Goal: Task Accomplishment & Management: Manage account settings

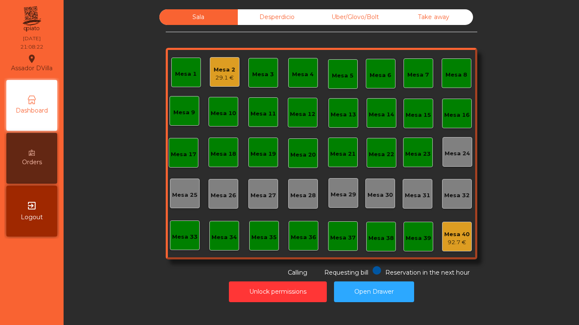
click at [188, 243] on div "Mesa 33" at bounding box center [185, 236] width 30 height 30
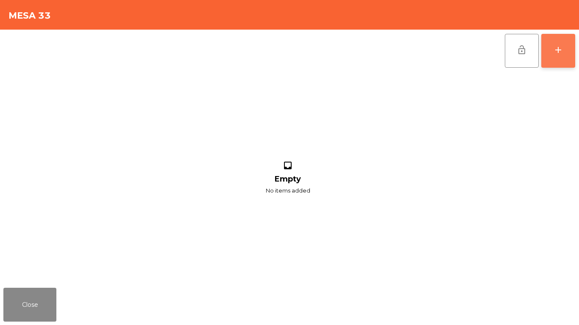
click at [561, 48] on div "add" at bounding box center [558, 50] width 10 height 10
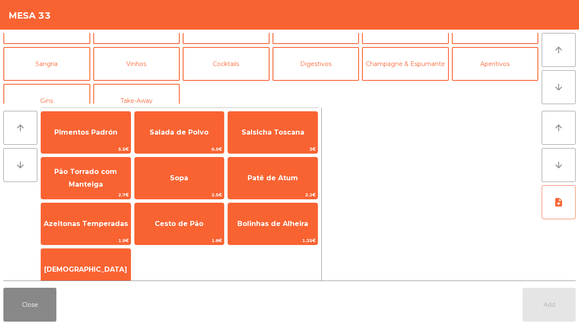
scroll to position [74, 0]
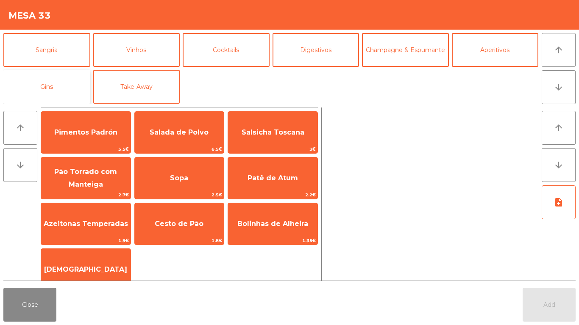
click at [54, 88] on button "Gins" at bounding box center [46, 87] width 87 height 34
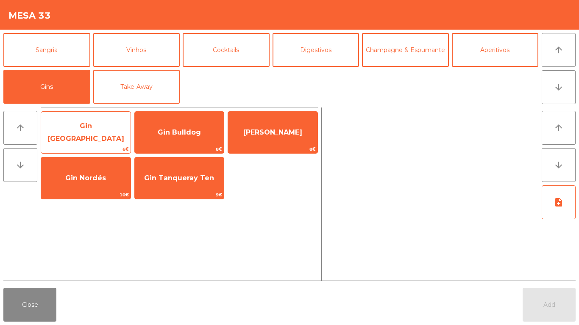
click at [82, 150] on span "6€" at bounding box center [85, 149] width 89 height 8
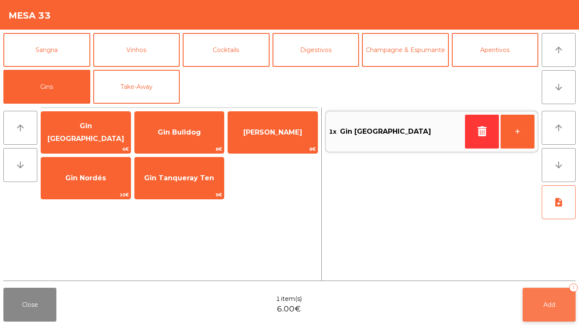
click at [534, 309] on button "Add 1" at bounding box center [549, 305] width 53 height 34
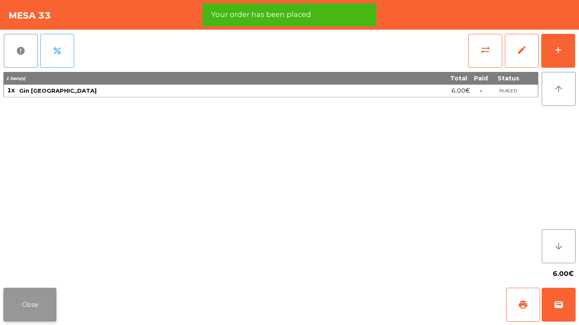
click at [29, 303] on button "Close" at bounding box center [29, 305] width 53 height 34
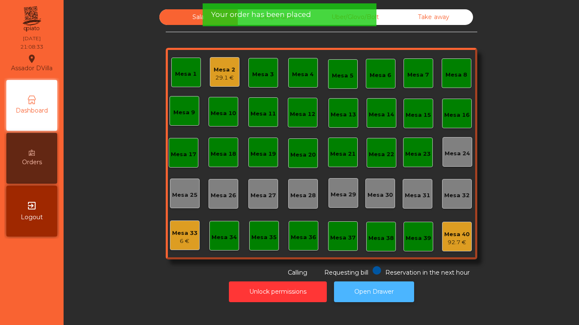
click at [371, 295] on button "Open Drawer" at bounding box center [374, 292] width 80 height 21
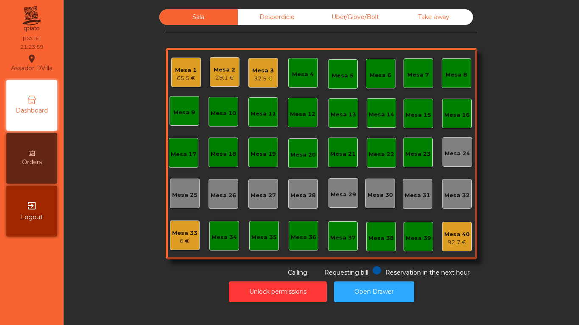
click at [210, 79] on div "Mesa 2 29.1 €" at bounding box center [225, 72] width 30 height 30
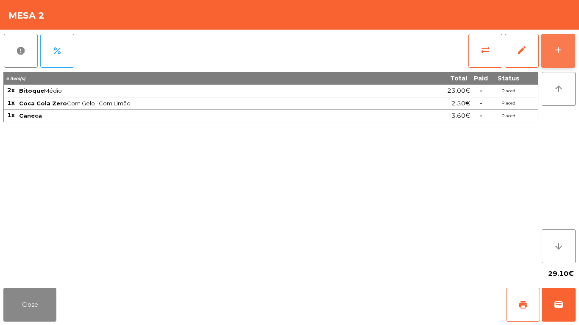
click at [571, 47] on button "add" at bounding box center [558, 51] width 34 height 34
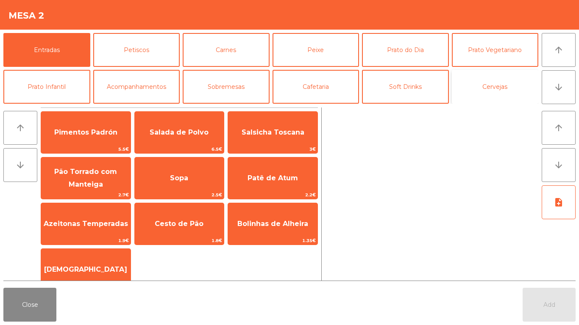
click at [512, 95] on button "Cervejas" at bounding box center [495, 87] width 87 height 34
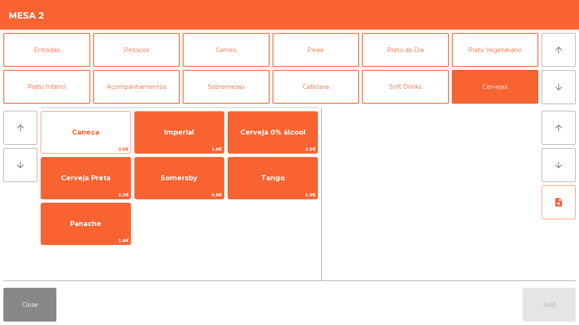
click at [81, 130] on span "Caneca" at bounding box center [85, 132] width 27 height 8
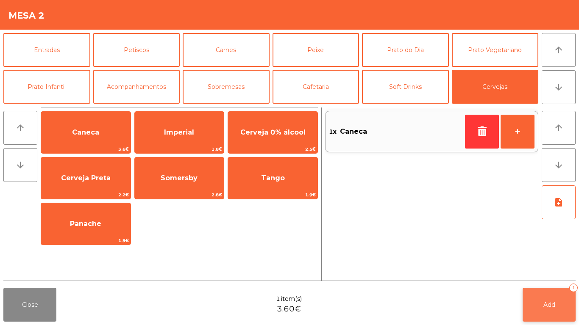
click at [556, 306] on button "Add 1" at bounding box center [549, 305] width 53 height 34
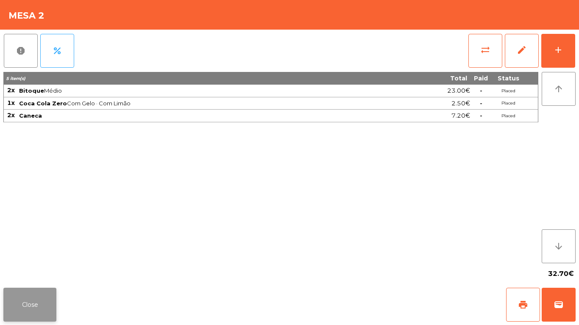
click at [40, 297] on button "Close" at bounding box center [29, 305] width 53 height 34
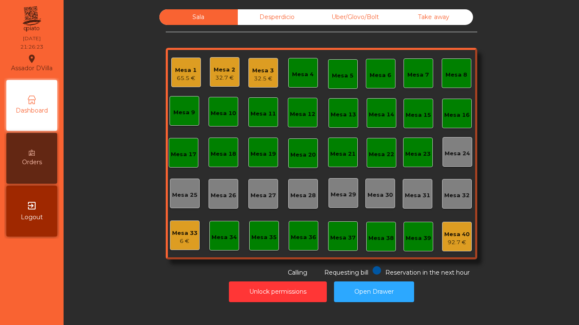
click at [171, 73] on div "Mesa 1 65.5 €" at bounding box center [186, 73] width 30 height 30
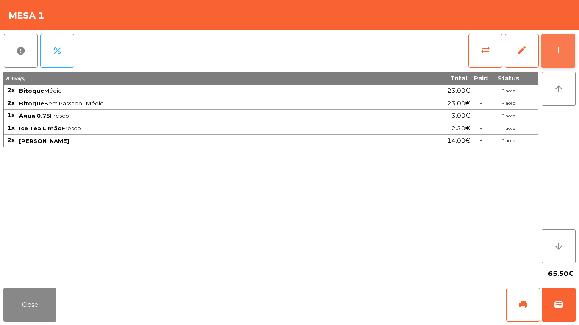
click at [559, 51] on div "add" at bounding box center [558, 50] width 10 height 10
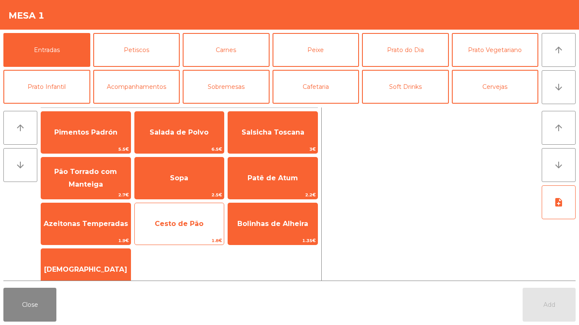
click at [174, 222] on span "Cesto de Pão" at bounding box center [179, 224] width 49 height 8
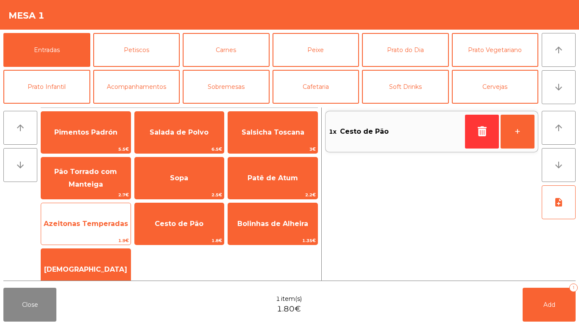
click at [88, 221] on span "Azeitonas Temperadas" at bounding box center [86, 224] width 84 height 8
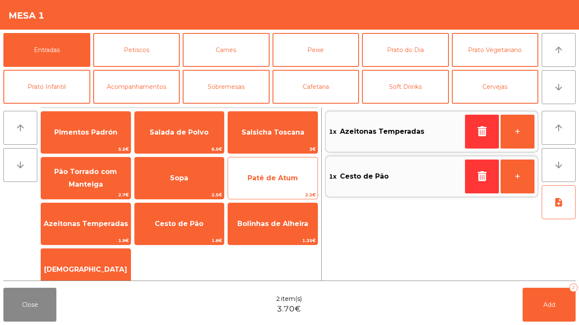
click at [263, 186] on span "Patê de Atum" at bounding box center [272, 178] width 89 height 23
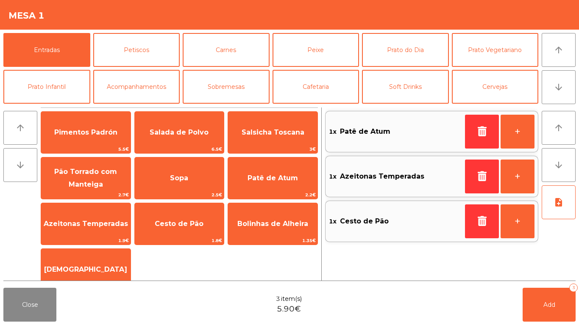
click at [553, 281] on div "arrow_upward arrow_downward Pimentos Padrón 5.5€ Salada de Polvo 6.5€ Salsicha …" at bounding box center [289, 194] width 579 height 181
click at [561, 303] on button "Add 3" at bounding box center [549, 305] width 53 height 34
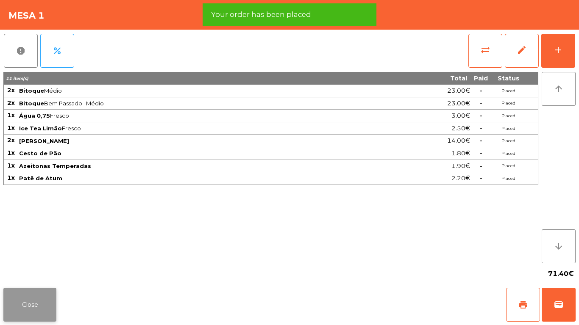
click at [27, 303] on button "Close" at bounding box center [29, 305] width 53 height 34
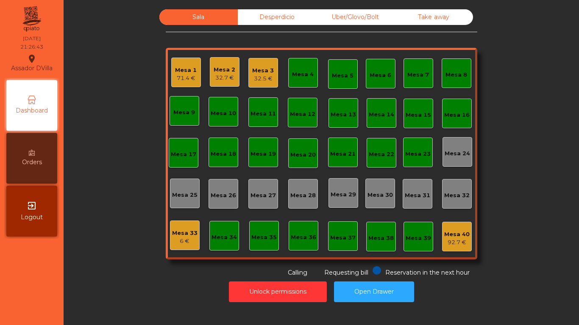
click at [220, 70] on div "Mesa 2" at bounding box center [225, 70] width 22 height 8
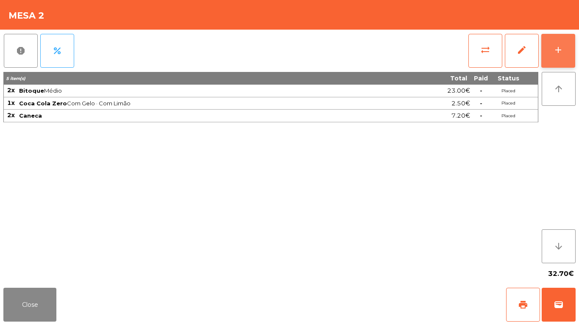
click at [566, 51] on button "add" at bounding box center [558, 51] width 34 height 34
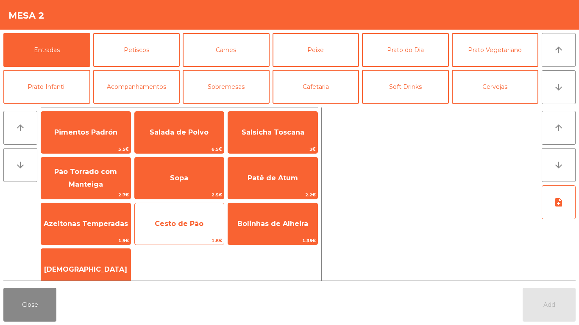
click at [188, 220] on span "Cesto de Pão" at bounding box center [179, 224] width 49 height 8
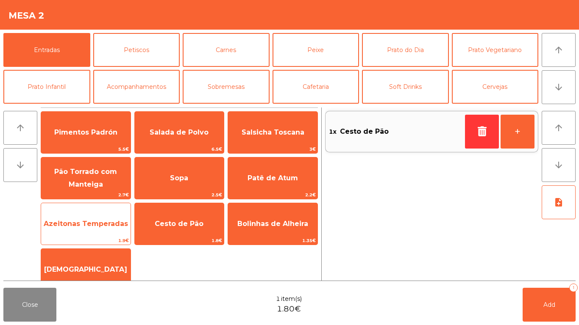
click at [89, 227] on span "Azeitonas Temperadas" at bounding box center [86, 224] width 84 height 8
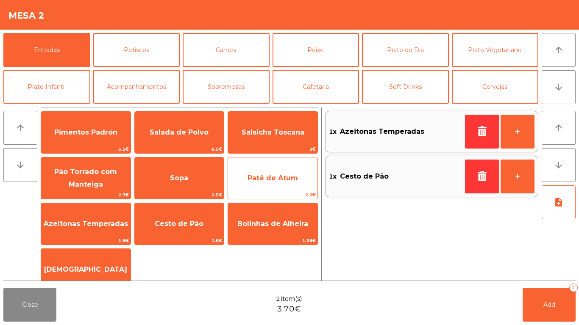
click at [292, 183] on span "Patê de Atum" at bounding box center [272, 178] width 89 height 23
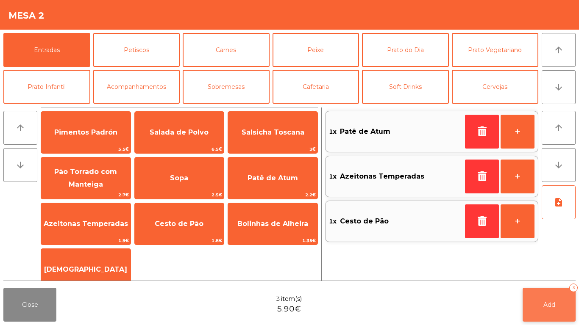
click at [565, 314] on button "Add 3" at bounding box center [549, 305] width 53 height 34
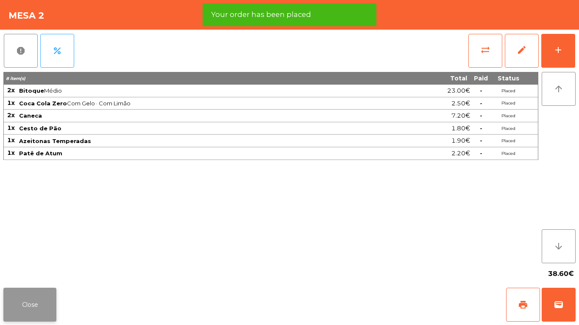
click at [18, 296] on button "Close" at bounding box center [29, 305] width 53 height 34
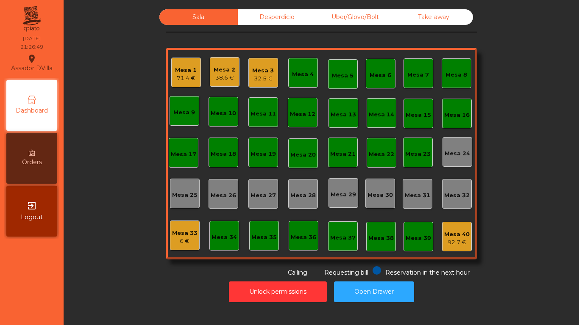
click at [259, 72] on div "Mesa 3" at bounding box center [263, 71] width 22 height 8
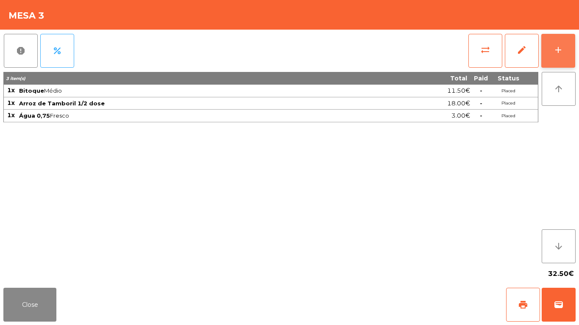
click at [570, 47] on button "add" at bounding box center [558, 51] width 34 height 34
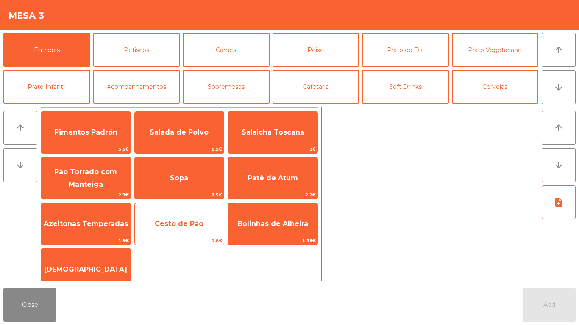
click at [186, 224] on span "Cesto de Pão" at bounding box center [179, 224] width 49 height 8
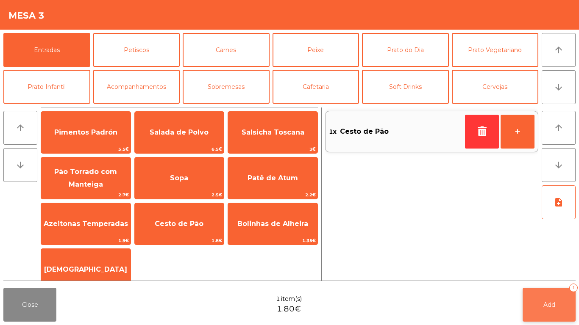
click at [548, 288] on button "Add 1" at bounding box center [549, 305] width 53 height 34
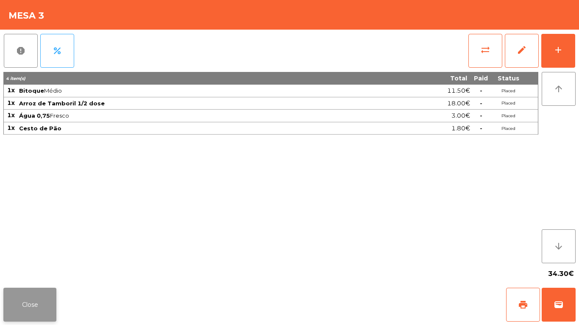
click at [40, 300] on button "Close" at bounding box center [29, 305] width 53 height 34
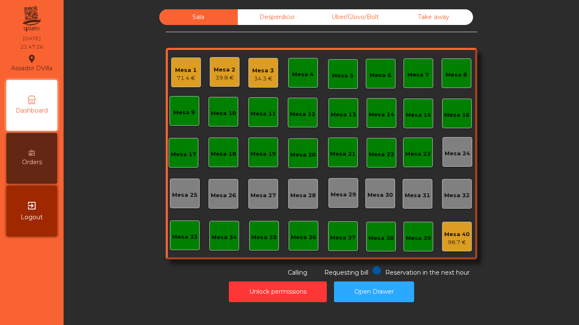
click at [261, 80] on div "34.3 €" at bounding box center [263, 79] width 22 height 8
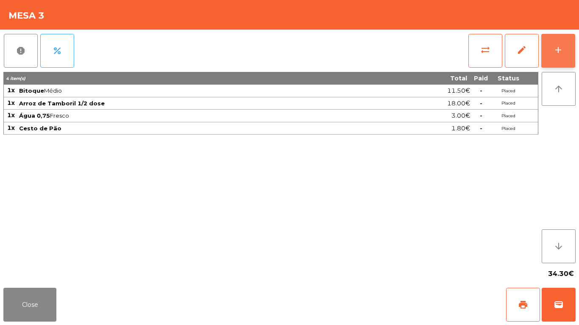
click at [569, 56] on button "add" at bounding box center [558, 51] width 34 height 34
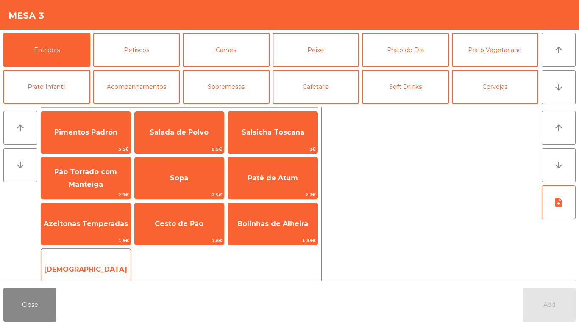
click at [100, 262] on span "[DEMOGRAPHIC_DATA]" at bounding box center [85, 270] width 89 height 23
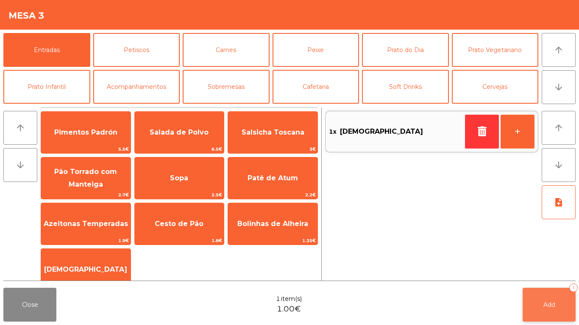
click at [559, 304] on button "Add 1" at bounding box center [549, 305] width 53 height 34
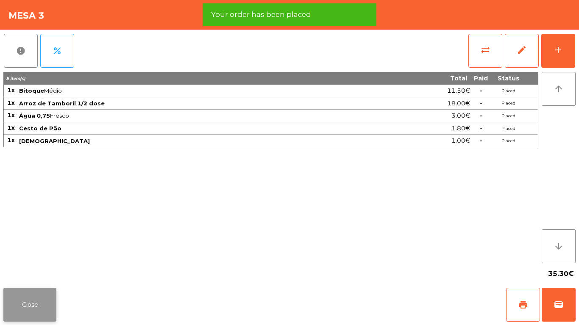
click at [29, 300] on button "Close" at bounding box center [29, 305] width 53 height 34
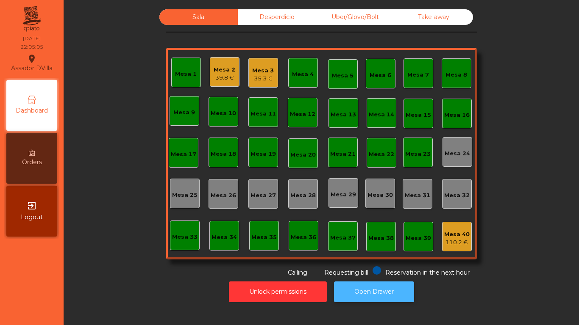
click at [400, 284] on button "Open Drawer" at bounding box center [374, 292] width 80 height 21
click at [231, 70] on div "Mesa 2" at bounding box center [225, 70] width 22 height 8
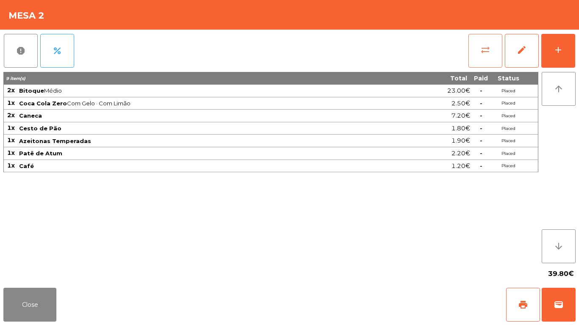
click at [474, 59] on button "sync_alt" at bounding box center [485, 51] width 34 height 34
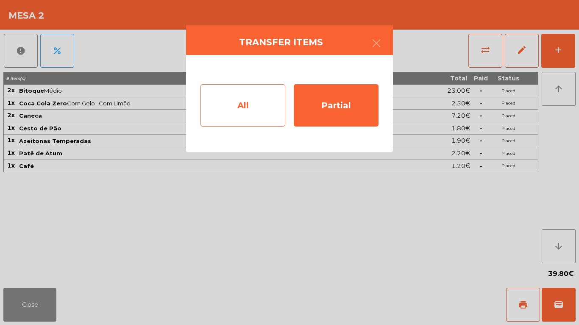
click at [235, 100] on div "All" at bounding box center [242, 105] width 85 height 42
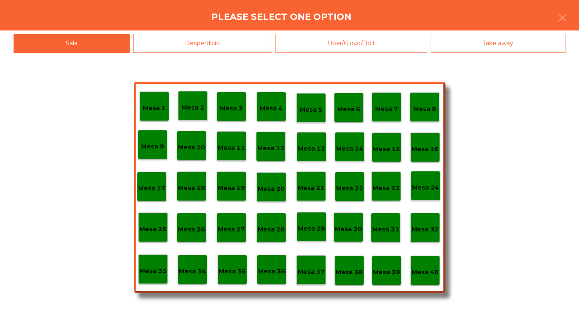
click at [413, 270] on p "Mesa 40" at bounding box center [425, 273] width 27 height 10
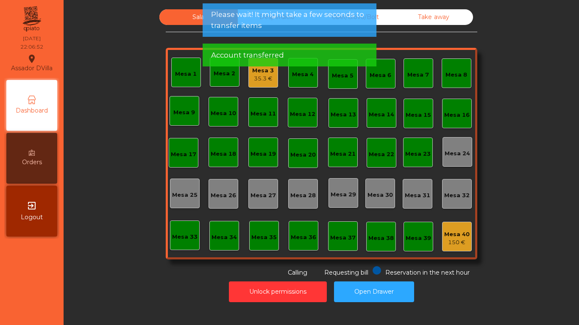
click at [257, 76] on div "35.3 €" at bounding box center [263, 79] width 22 height 8
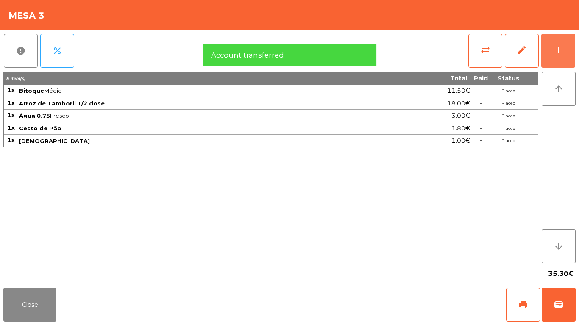
drag, startPoint x: 548, startPoint y: 56, endPoint x: 422, endPoint y: 58, distance: 126.7
click at [549, 56] on button "add" at bounding box center [558, 51] width 34 height 34
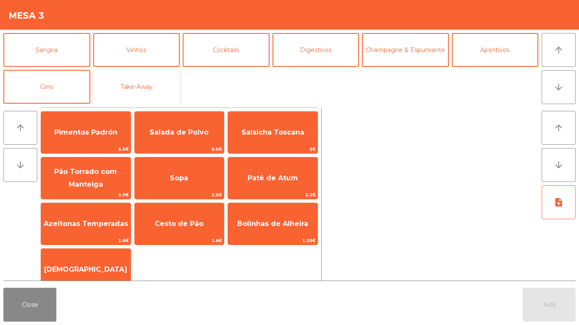
click at [150, 86] on button "Take-Away" at bounding box center [136, 87] width 87 height 34
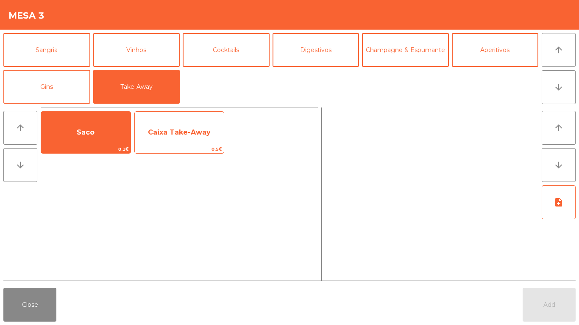
click at [146, 137] on span "Caixa Take-Away" at bounding box center [179, 132] width 89 height 23
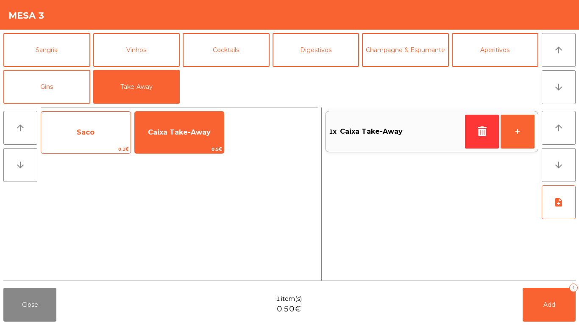
click at [95, 129] on span "Saco" at bounding box center [85, 132] width 89 height 23
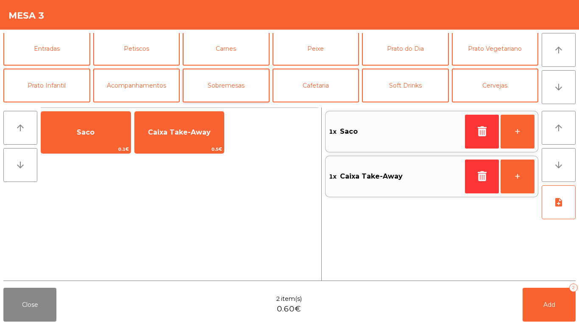
scroll to position [0, 0]
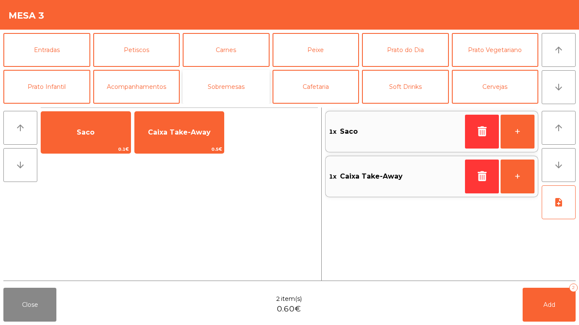
click at [229, 79] on button "Sobremesas" at bounding box center [226, 87] width 87 height 34
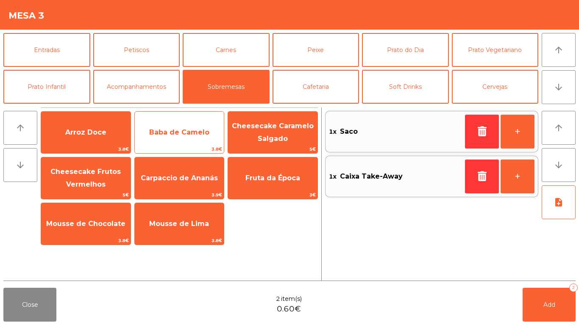
click at [170, 125] on span "Baba de Camelo" at bounding box center [179, 132] width 89 height 23
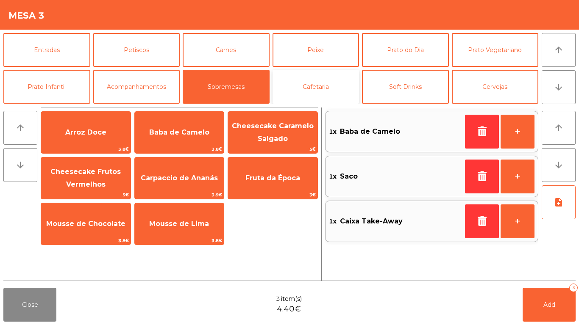
click at [316, 92] on button "Cafetaria" at bounding box center [316, 87] width 87 height 34
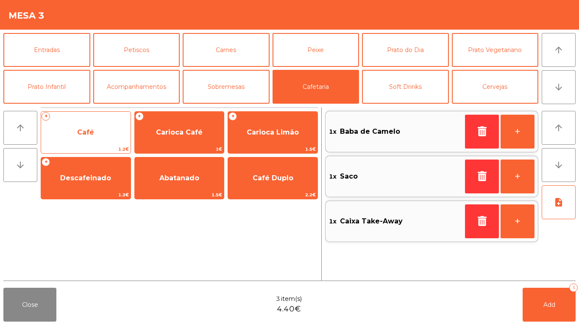
click at [84, 116] on div "+ Café 1.2€" at bounding box center [86, 132] width 90 height 42
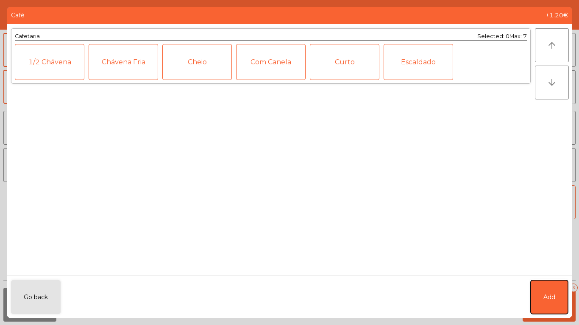
click at [543, 291] on button "Add" at bounding box center [549, 298] width 37 height 34
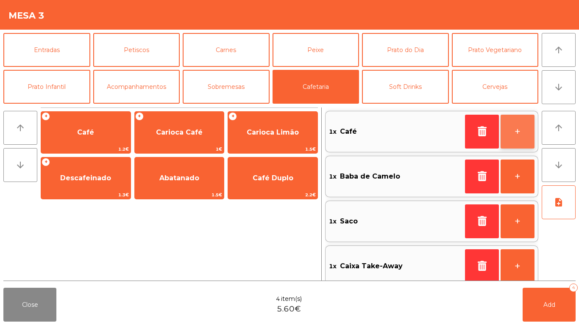
click at [520, 144] on button "+" at bounding box center [518, 132] width 34 height 34
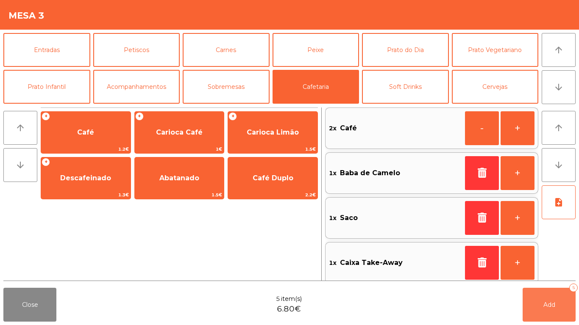
click at [544, 310] on button "Add 5" at bounding box center [549, 305] width 53 height 34
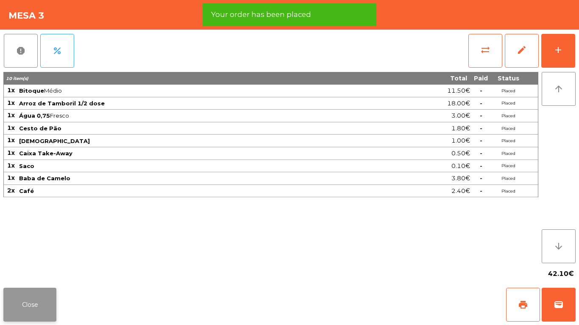
click at [36, 312] on button "Close" at bounding box center [29, 305] width 53 height 34
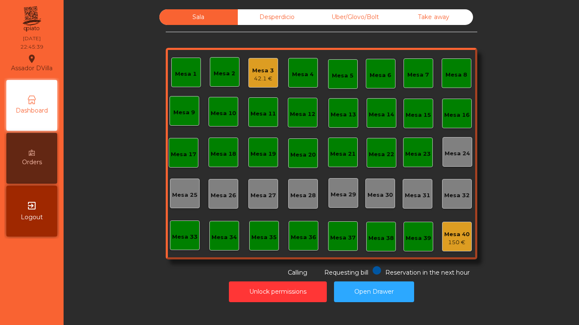
click at [264, 76] on div "42.1 €" at bounding box center [263, 79] width 22 height 8
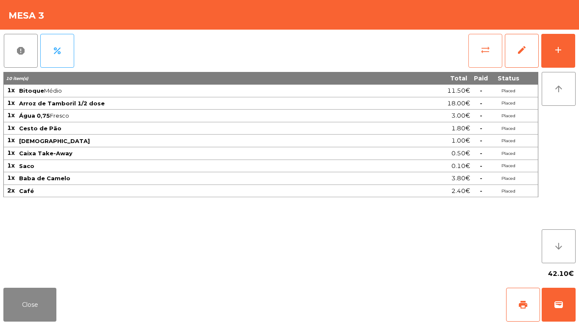
click at [471, 55] on button "sync_alt" at bounding box center [485, 51] width 34 height 34
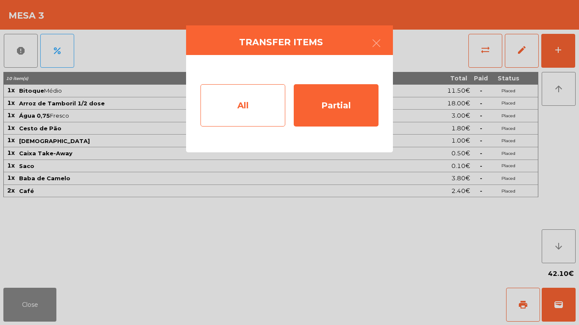
click at [260, 104] on div "All" at bounding box center [242, 105] width 85 height 42
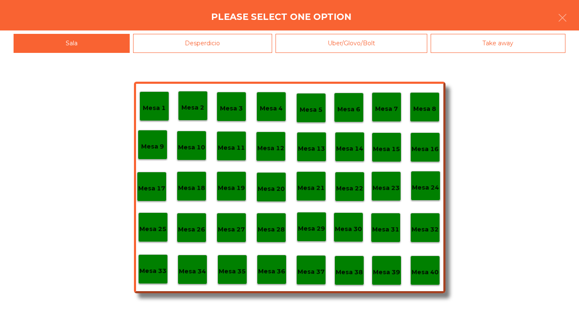
click at [388, 273] on p "Mesa 39" at bounding box center [386, 273] width 27 height 10
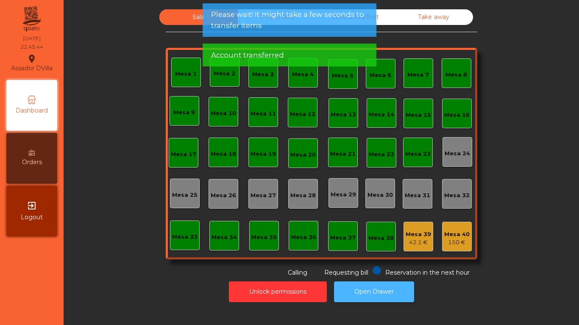
click at [369, 289] on button "Open Drawer" at bounding box center [374, 292] width 80 height 21
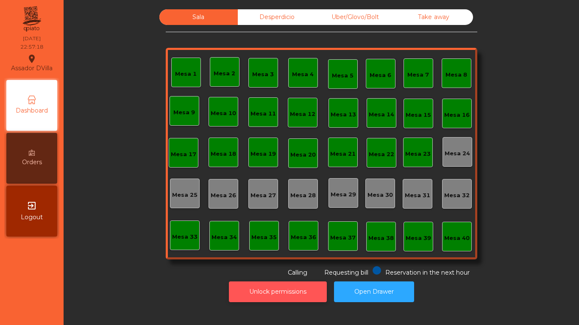
click at [247, 297] on button "Unlock permissions" at bounding box center [278, 292] width 98 height 21
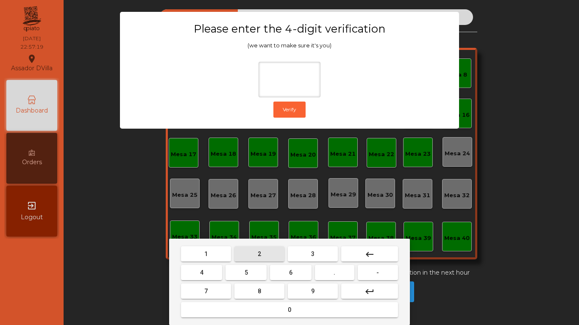
drag, startPoint x: 258, startPoint y: 256, endPoint x: 173, endPoint y: 274, distance: 86.6
click at [257, 256] on button "2" at bounding box center [259, 254] width 50 height 15
drag, startPoint x: 195, startPoint y: 271, endPoint x: 221, endPoint y: 271, distance: 25.9
click at [198, 271] on button "4" at bounding box center [201, 272] width 41 height 15
click at [313, 271] on mat-keyboard-key "." at bounding box center [334, 273] width 43 height 19
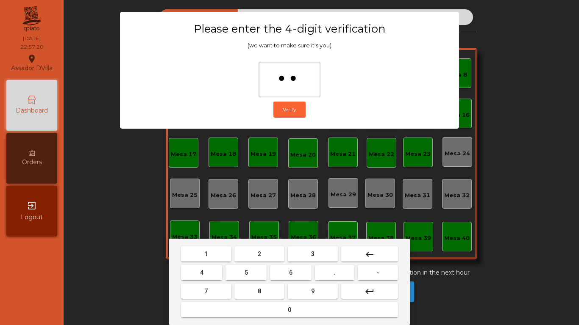
click at [307, 279] on button "6" at bounding box center [290, 272] width 41 height 15
click at [312, 288] on span "9" at bounding box center [312, 291] width 3 height 7
type input "****"
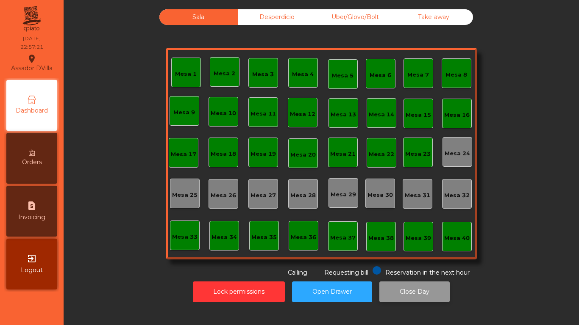
click at [419, 289] on button "Close Day" at bounding box center [414, 292] width 70 height 21
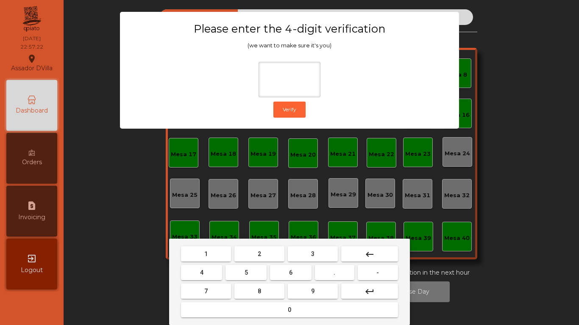
click at [254, 256] on button "2" at bounding box center [259, 254] width 50 height 15
drag, startPoint x: 197, startPoint y: 264, endPoint x: 205, endPoint y: 266, distance: 8.6
click at [197, 264] on mat-keyboard-key "4" at bounding box center [201, 273] width 44 height 19
click at [206, 268] on button "4" at bounding box center [201, 272] width 41 height 15
drag, startPoint x: 306, startPoint y: 270, endPoint x: 306, endPoint y: 280, distance: 9.7
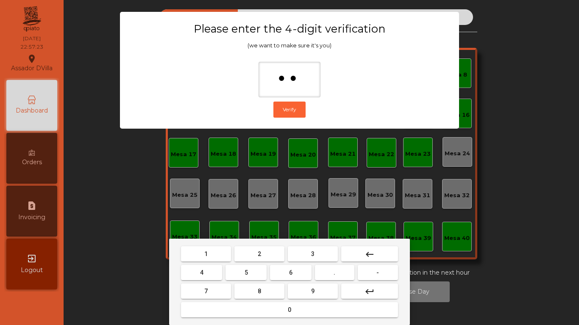
click at [306, 274] on button "6" at bounding box center [290, 272] width 41 height 15
click at [316, 292] on button "9" at bounding box center [313, 291] width 50 height 15
type input "****"
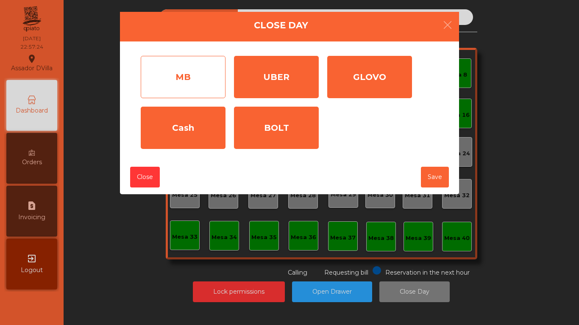
drag, startPoint x: 185, startPoint y: 70, endPoint x: 206, endPoint y: 76, distance: 22.1
click at [190, 72] on div "MB" at bounding box center [183, 77] width 85 height 42
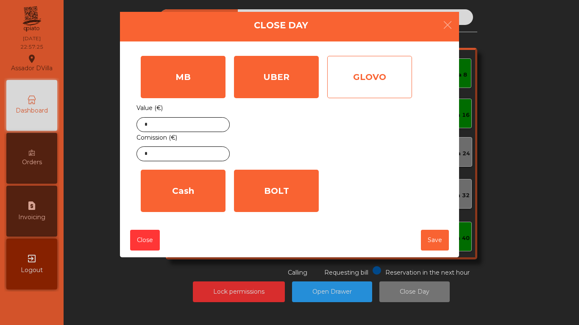
drag, startPoint x: 301, startPoint y: 77, endPoint x: 350, endPoint y: 83, distance: 49.6
click at [307, 79] on div "UBER" at bounding box center [276, 77] width 85 height 42
click at [351, 86] on div "GLOVO" at bounding box center [369, 77] width 85 height 42
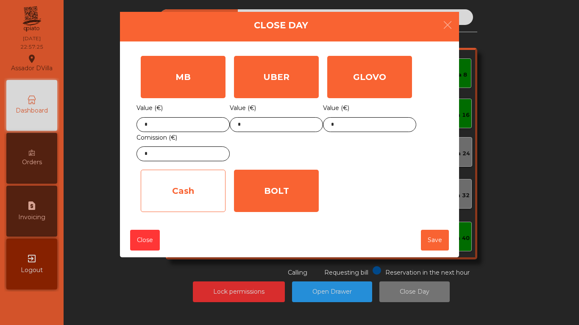
drag, startPoint x: 267, startPoint y: 191, endPoint x: 198, endPoint y: 184, distance: 69.8
click at [267, 191] on div "BOLT" at bounding box center [276, 191] width 85 height 42
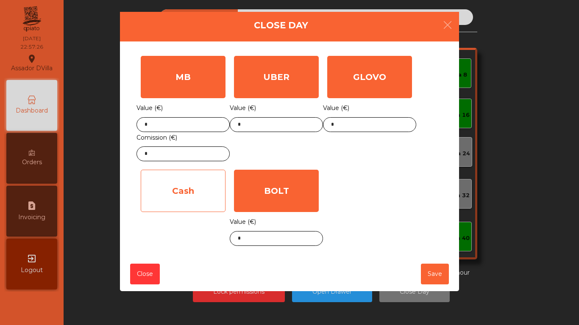
click at [190, 189] on div "Cash" at bounding box center [183, 191] width 85 height 42
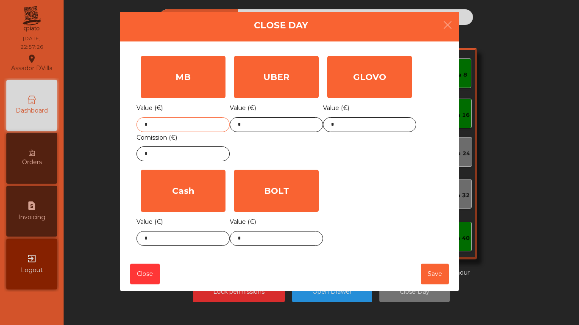
click at [204, 123] on input "*" at bounding box center [182, 124] width 93 height 15
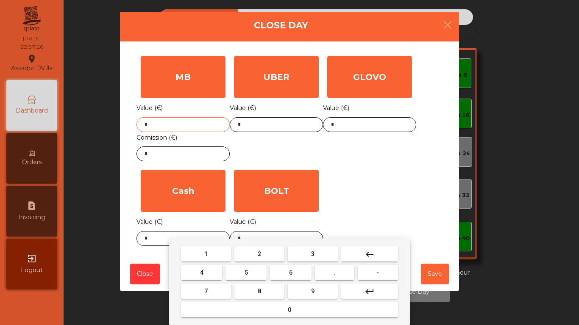
click at [204, 123] on input "*" at bounding box center [182, 124] width 93 height 15
type input "******"
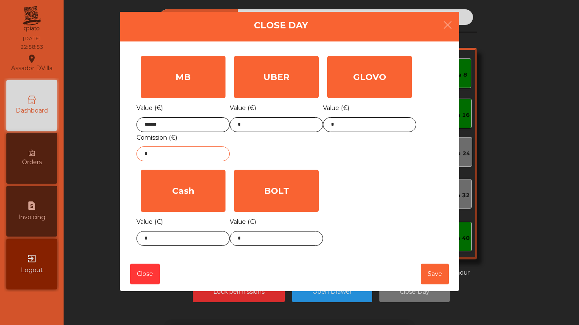
click at [208, 157] on input "*" at bounding box center [182, 154] width 93 height 15
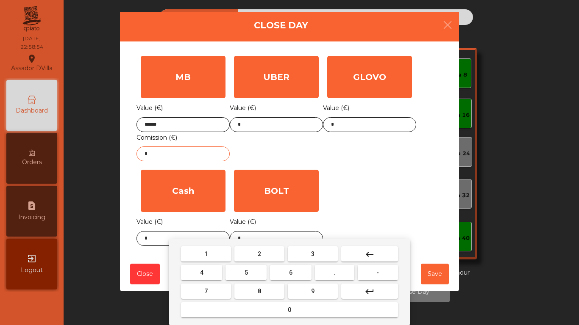
click at [208, 158] on input "*" at bounding box center [182, 154] width 93 height 15
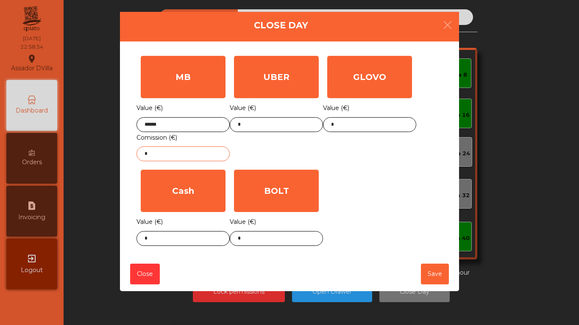
click at [208, 158] on input "*" at bounding box center [182, 154] width 93 height 15
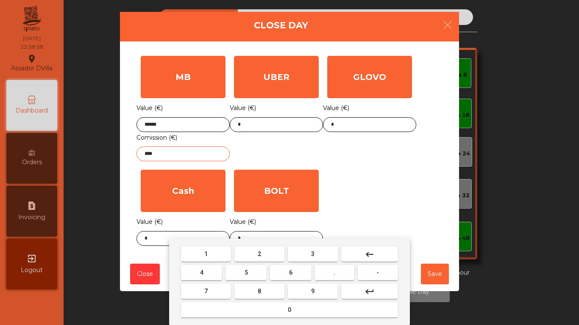
type input "****"
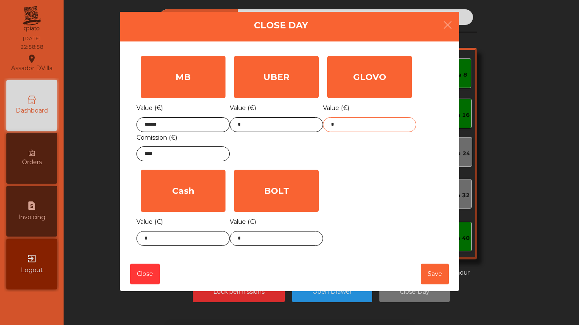
click at [363, 121] on input "*" at bounding box center [369, 124] width 93 height 15
click at [365, 135] on div "GLOVO Value (€) *" at bounding box center [369, 109] width 93 height 114
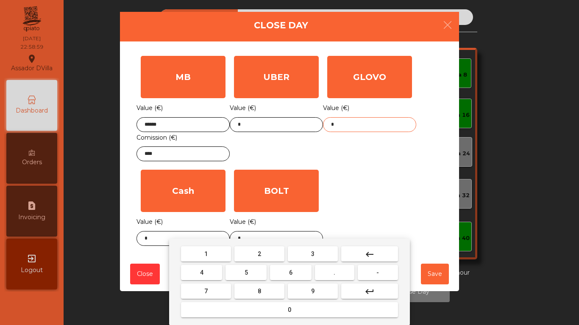
click at [363, 125] on input "*" at bounding box center [369, 124] width 93 height 15
type input "*****"
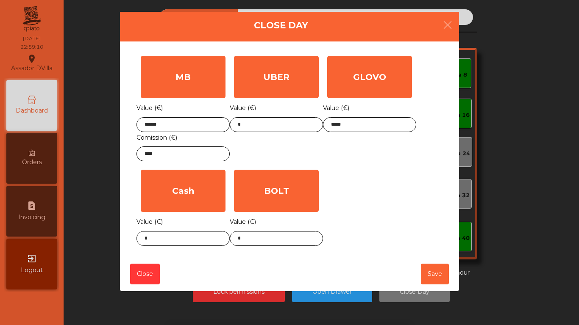
drag, startPoint x: 341, startPoint y: 185, endPoint x: 341, endPoint y: 194, distance: 9.3
click at [341, 184] on div "MB Value (€) ****** Comission (€) **** UBER Value (€) * GLOVO Value (€) ***** C…" at bounding box center [289, 151] width 306 height 199
click at [296, 244] on body "Assador DVilla location_on [DATE] 22:59:11 Dashboard Orders request_page Invoic…" at bounding box center [289, 162] width 579 height 325
click at [296, 244] on div "1 2 3 keyboard_backspace 4 5 6 . - 7 8 9 keyboard_return 0" at bounding box center [289, 282] width 579 height 86
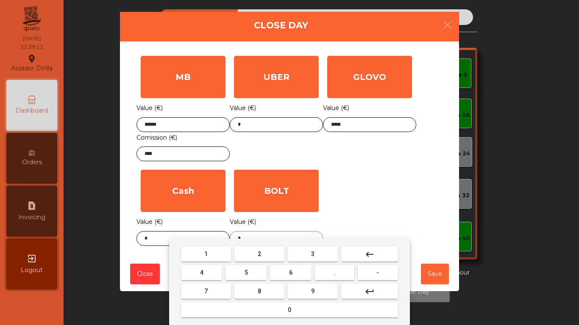
click at [296, 244] on body "Assador DVilla location_on [DATE] 22:59:12 Dashboard Orders request_page Invoic…" at bounding box center [289, 162] width 579 height 325
type input "*****"
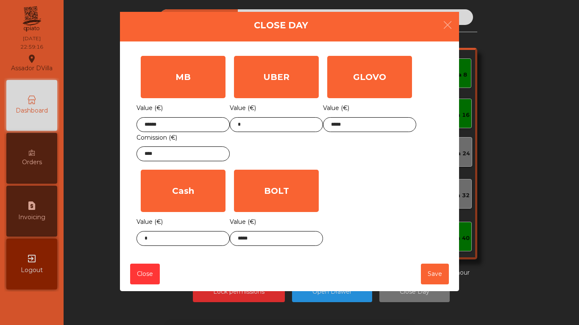
click at [364, 160] on div "GLOVO Value (€) *****" at bounding box center [369, 109] width 93 height 114
click at [166, 241] on body "Assador DVilla location_on [DATE] 22:59:18 Dashboard Orders request_page Invoic…" at bounding box center [289, 162] width 579 height 325
click at [166, 241] on div "1 2 3 keyboard_backspace 4 5 6 . - 7 8 9 keyboard_return 0" at bounding box center [289, 282] width 579 height 86
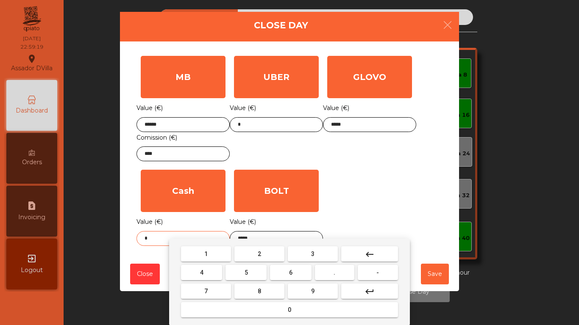
click at [167, 239] on input "*" at bounding box center [182, 238] width 93 height 15
type input "***"
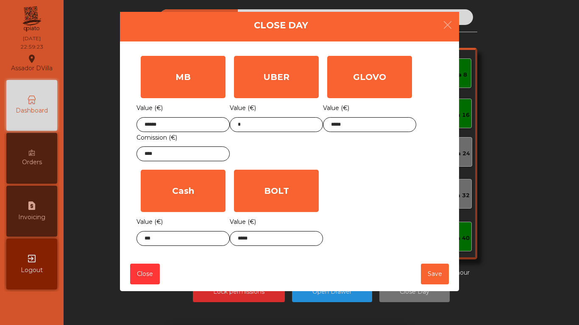
click at [352, 153] on div "GLOVO Value (€) *****" at bounding box center [369, 109] width 93 height 114
click at [432, 276] on button "Save" at bounding box center [435, 274] width 28 height 21
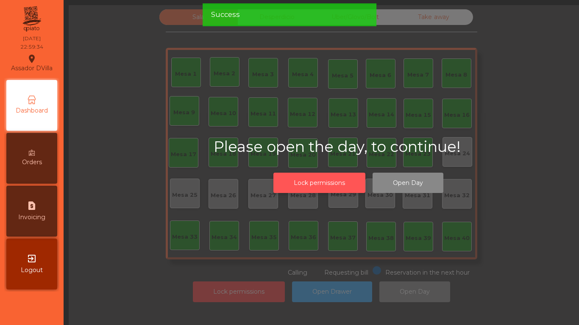
click at [312, 185] on button "Lock permissions" at bounding box center [319, 183] width 92 height 21
